Goal: Communication & Community: Answer question/provide support

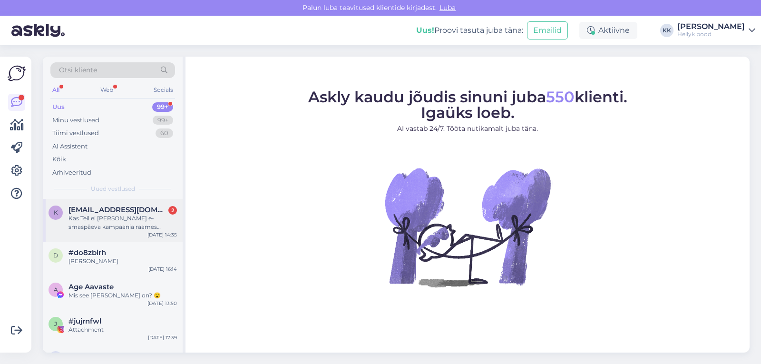
click at [110, 220] on div "Kas Teil ei [PERSON_NAME] e-smaspäeva kampaania raames sooduskoodi?" at bounding box center [123, 222] width 108 height 17
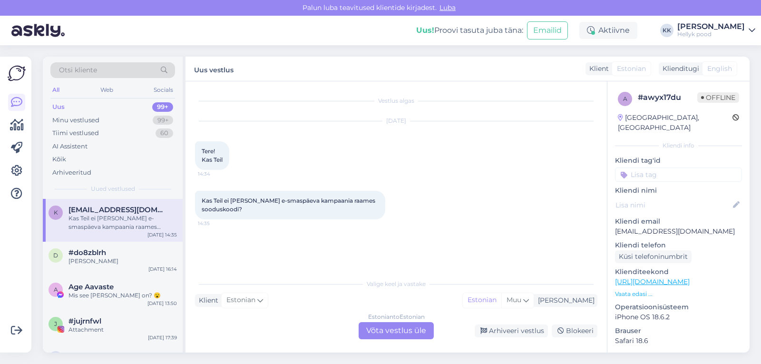
click at [384, 326] on div "Estonian to Estonian Võta vestlus üle" at bounding box center [396, 330] width 75 height 17
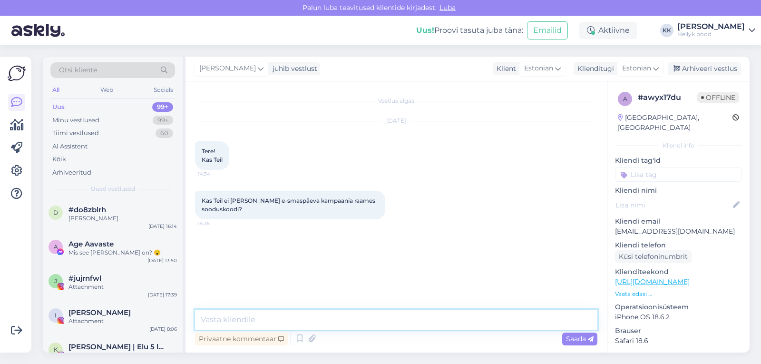
click at [272, 317] on textarea at bounding box center [396, 320] width 402 height 20
type textarea "t"
click at [235, 321] on textarea "Tere! mei e-esmapäeva kampaanias ei osale." at bounding box center [396, 320] width 402 height 20
click at [226, 320] on textarea "Tere! meie e-esmapäeva kampaanias ei osale." at bounding box center [396, 320] width 402 height 20
type textarea "Tere! Meie e-esmapäeva kampaanias ei osale."
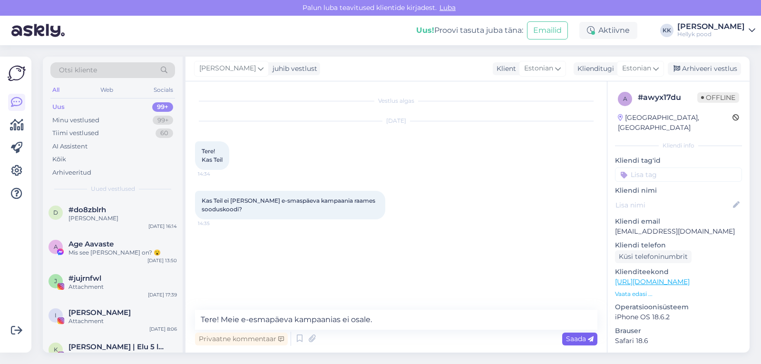
click at [570, 338] on span "Saada" at bounding box center [580, 338] width 28 height 9
